Goal: Task Accomplishment & Management: Use online tool/utility

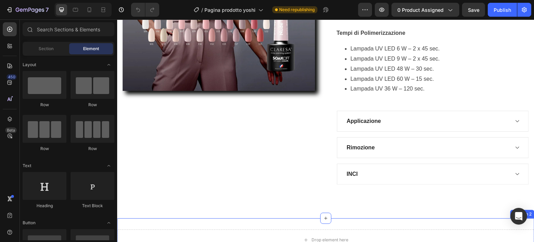
scroll to position [556, 0]
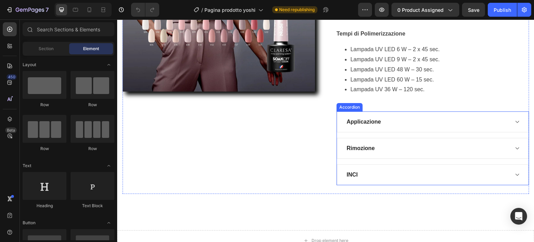
click at [490, 174] on div "INCI" at bounding box center [426, 174] width 163 height 10
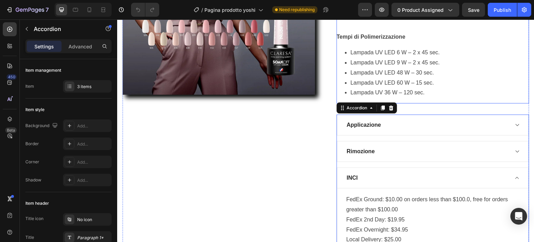
scroll to position [591, 0]
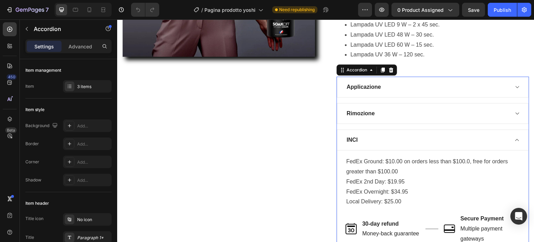
click at [457, 141] on div "INCI" at bounding box center [426, 139] width 163 height 10
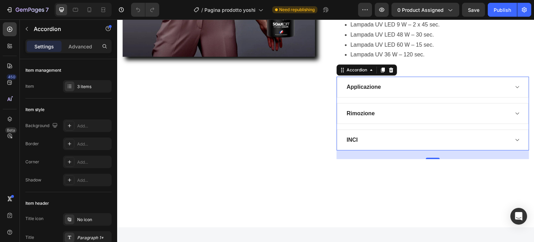
click at [452, 113] on div "Rimozione" at bounding box center [426, 113] width 163 height 10
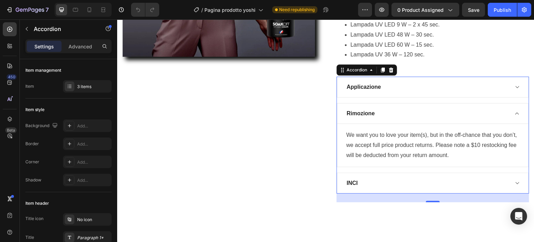
click at [452, 113] on div "Rimozione" at bounding box center [426, 113] width 163 height 10
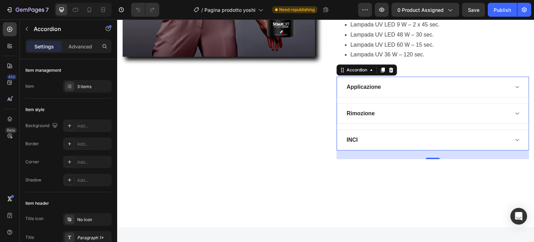
click at [445, 87] on div "Applicazione" at bounding box center [426, 87] width 163 height 10
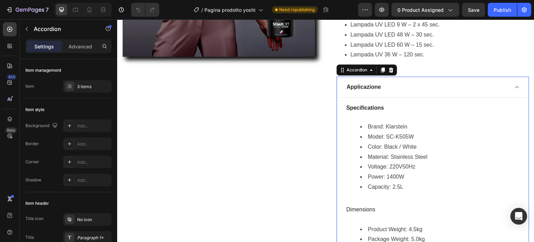
click at [445, 87] on div "Applicazione" at bounding box center [426, 87] width 163 height 10
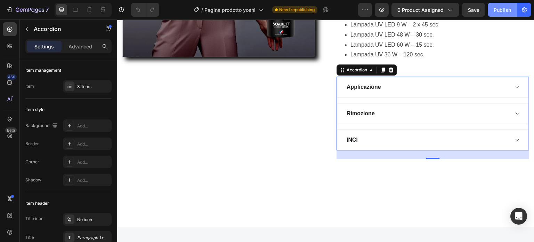
click at [502, 8] on div "Publish" at bounding box center [501, 9] width 17 height 7
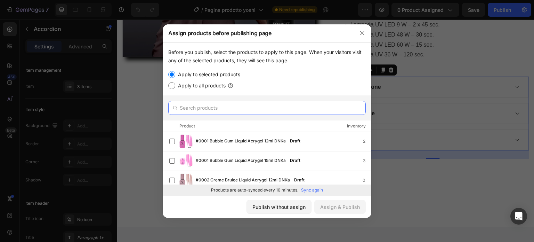
click at [225, 107] on input "text" at bounding box center [266, 108] width 197 height 14
type input "claresa"
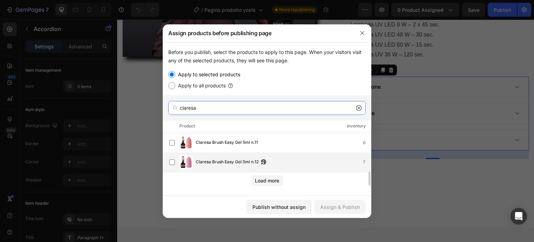
scroll to position [0, 0]
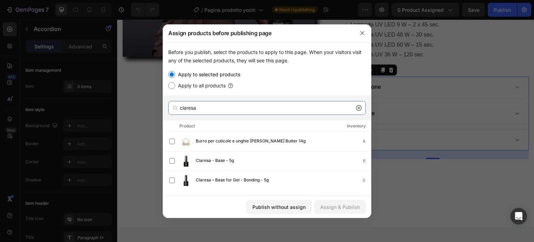
drag, startPoint x: 213, startPoint y: 107, endPoint x: 170, endPoint y: 109, distance: 43.1
click at [170, 109] on div "claresa" at bounding box center [266, 108] width 197 height 14
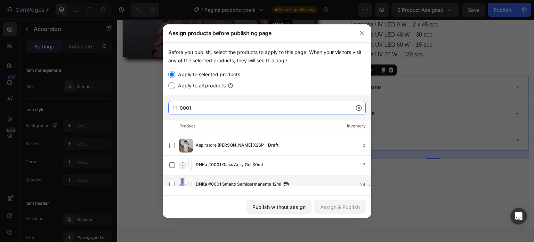
scroll to position [69, 0]
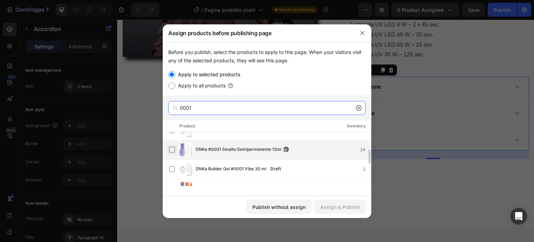
type input "0001"
click at [172, 148] on label at bounding box center [172, 150] width 6 height 6
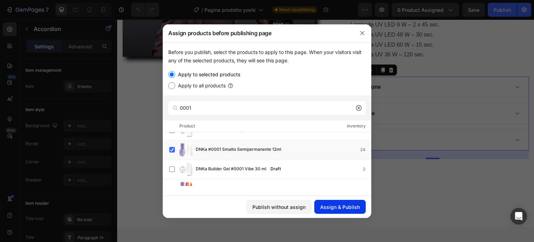
click at [335, 206] on div "Assign & Publish" at bounding box center [340, 206] width 40 height 7
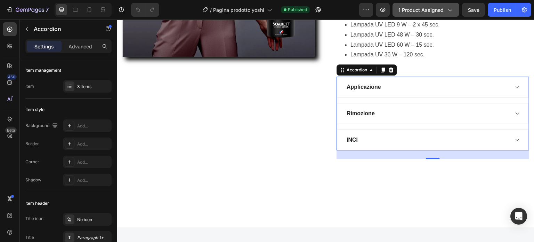
click at [438, 9] on span "1 product assigned" at bounding box center [420, 9] width 45 height 7
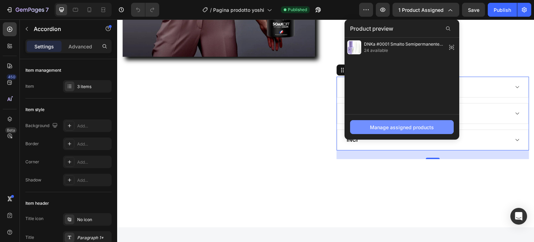
click at [413, 122] on button "Manage assigned products" at bounding box center [402, 127] width 104 height 14
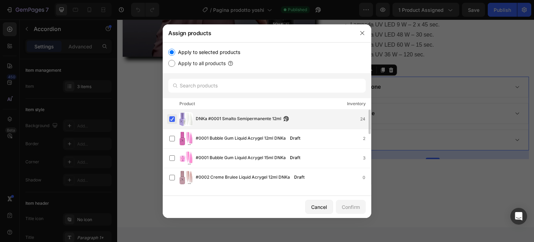
click at [171, 118] on label at bounding box center [172, 119] width 6 height 6
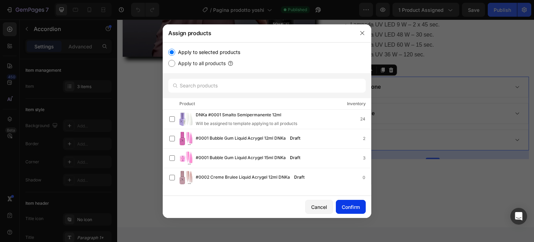
click at [351, 203] on div "Confirm" at bounding box center [351, 206] width 18 height 7
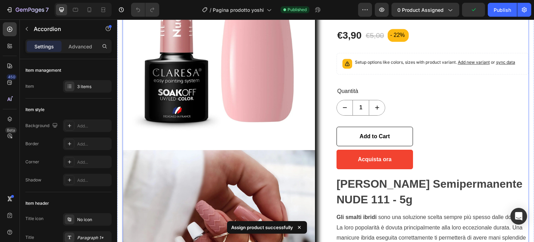
scroll to position [0, 0]
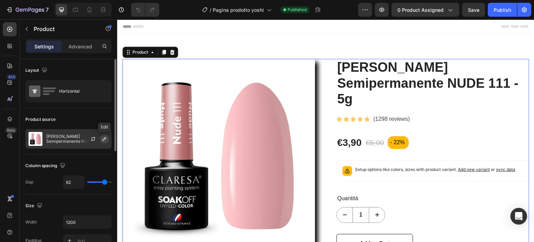
click at [105, 138] on icon "button" at bounding box center [104, 138] width 3 height 3
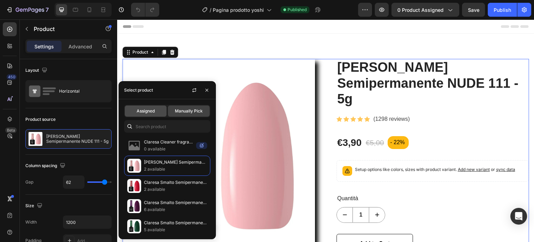
click at [147, 111] on span "Assigned" at bounding box center [146, 111] width 18 height 6
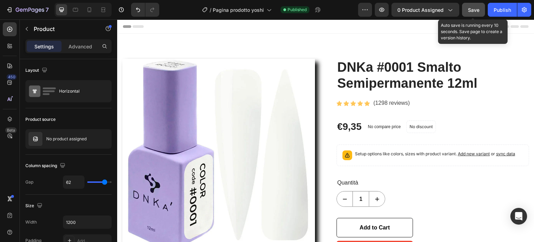
click at [471, 7] on span "Save" at bounding box center [473, 10] width 11 height 6
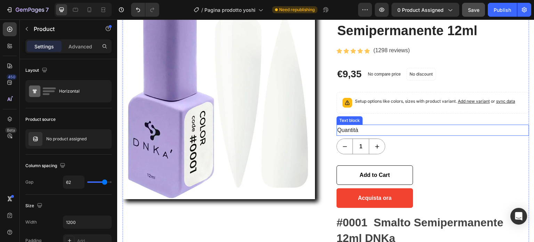
scroll to position [69, 0]
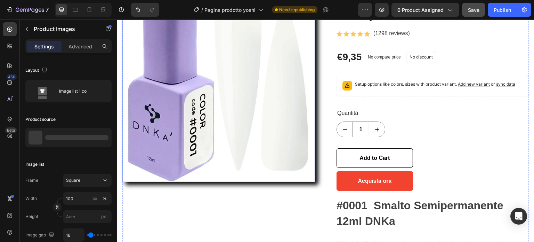
click at [303, 175] on img at bounding box center [218, 85] width 193 height 193
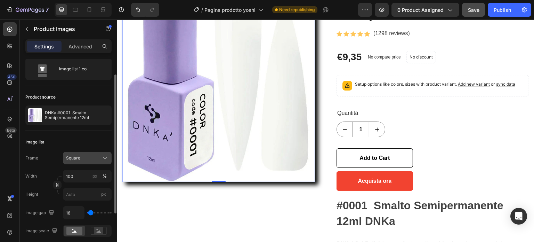
scroll to position [0, 0]
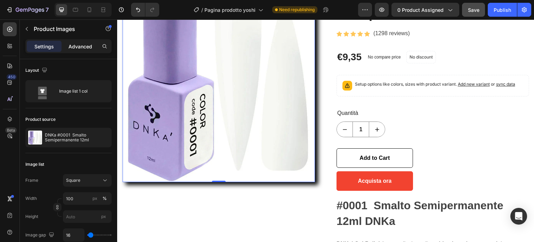
click at [73, 45] on p "Advanced" at bounding box center [80, 46] width 24 height 7
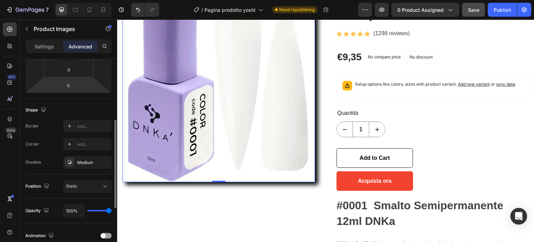
scroll to position [174, 0]
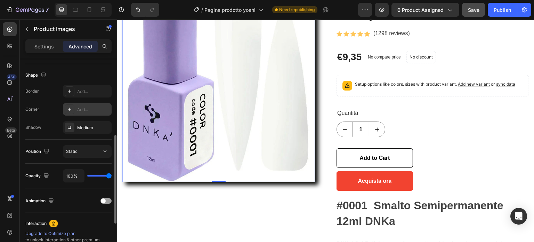
click at [79, 108] on div "Add..." at bounding box center [93, 109] width 33 height 6
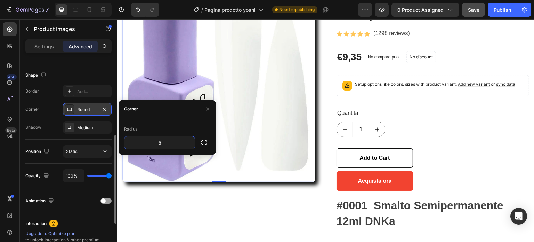
click at [76, 79] on div "Shape" at bounding box center [68, 74] width 86 height 11
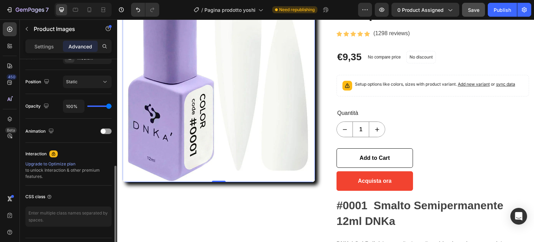
scroll to position [260, 0]
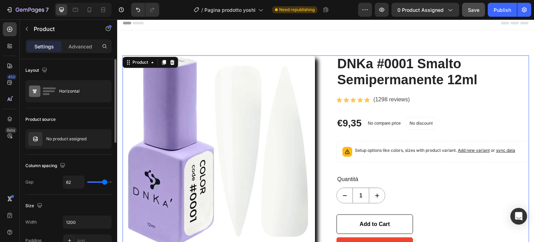
scroll to position [0, 0]
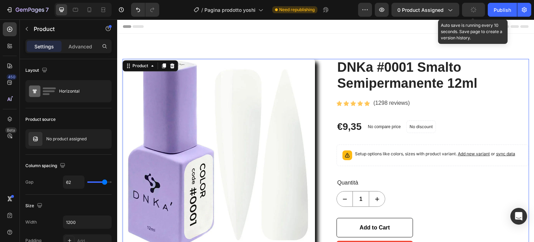
click at [472, 11] on icon "button" at bounding box center [473, 9] width 7 height 7
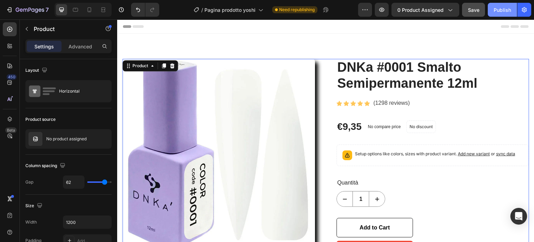
click at [505, 9] on div "Publish" at bounding box center [501, 9] width 17 height 7
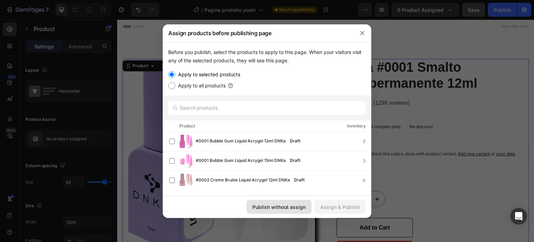
click at [296, 207] on div "Publish without assign" at bounding box center [278, 206] width 53 height 7
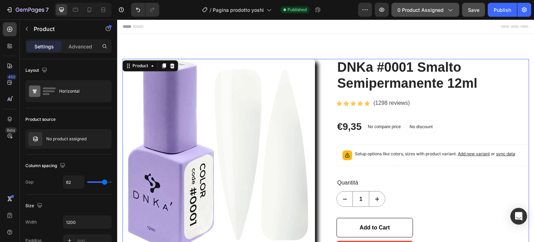
click at [452, 9] on icon "button" at bounding box center [449, 9] width 7 height 7
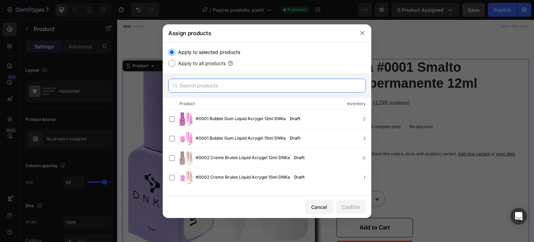
click at [310, 81] on input "text" at bounding box center [266, 86] width 197 height 14
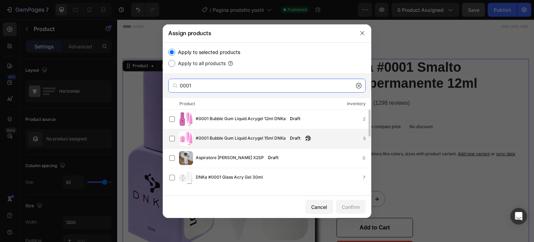
scroll to position [35, 0]
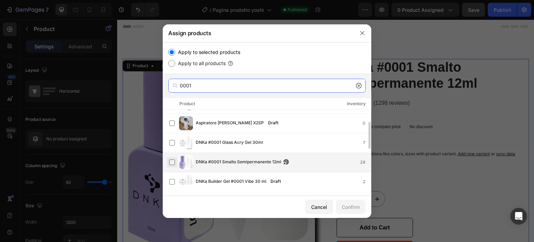
type input "0001"
click at [173, 161] on label at bounding box center [172, 162] width 6 height 6
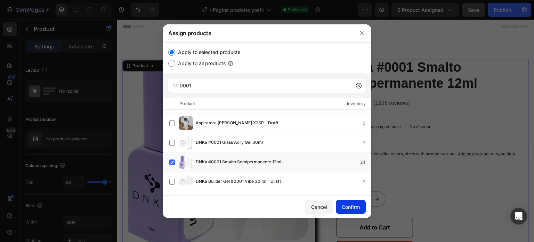
click at [345, 207] on div "Confirm" at bounding box center [351, 206] width 18 height 7
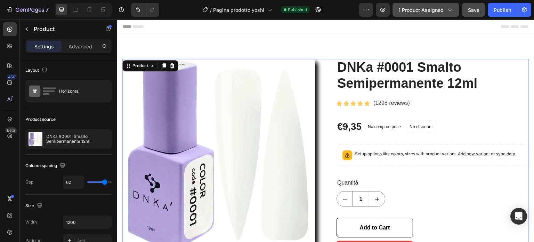
click at [449, 11] on icon "button" at bounding box center [449, 9] width 7 height 7
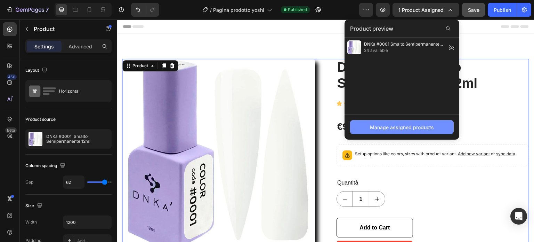
click at [400, 124] on div "Manage assigned products" at bounding box center [402, 126] width 64 height 7
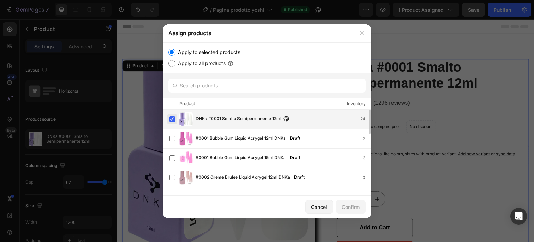
click at [170, 116] on label at bounding box center [172, 119] width 6 height 6
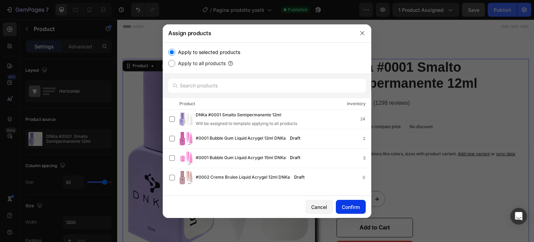
click at [353, 205] on div "Confirm" at bounding box center [351, 206] width 18 height 7
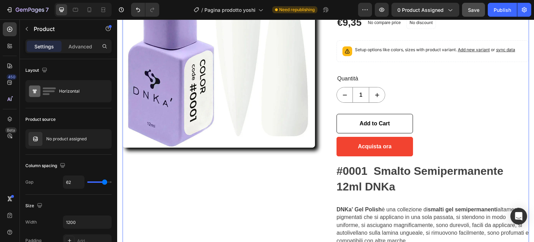
scroll to position [104, 0]
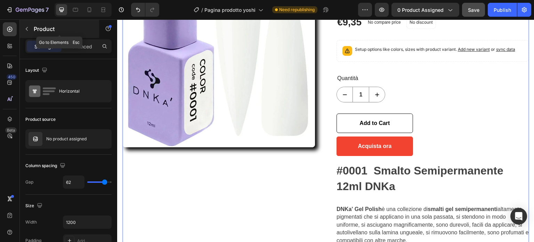
click at [26, 25] on button "button" at bounding box center [26, 28] width 11 height 11
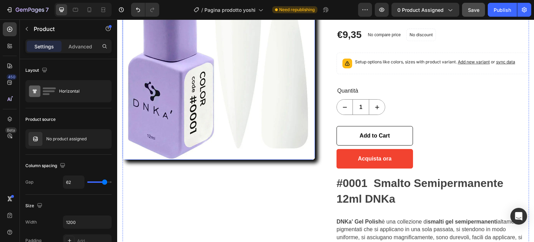
scroll to position [0, 0]
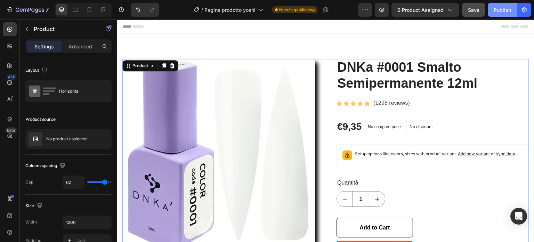
click at [492, 12] on button "Publish" at bounding box center [502, 10] width 29 height 14
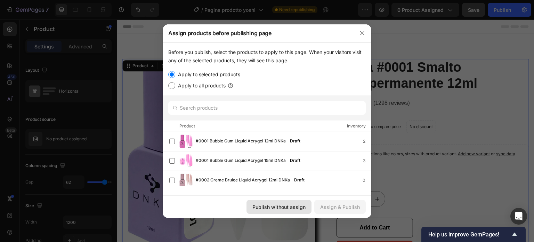
click at [305, 207] on div "Publish without assign" at bounding box center [278, 206] width 53 height 7
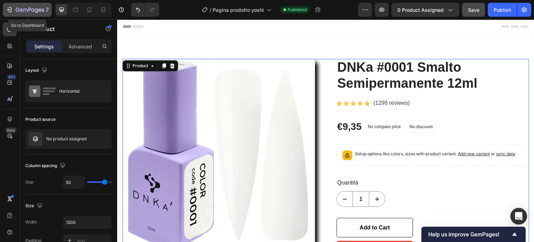
click at [10, 11] on icon "button" at bounding box center [9, 9] width 7 height 7
